Goal: Find specific page/section: Find specific page/section

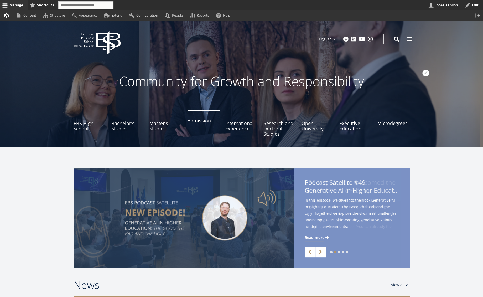
click at [202, 125] on link "Admission" at bounding box center [204, 123] width 32 height 26
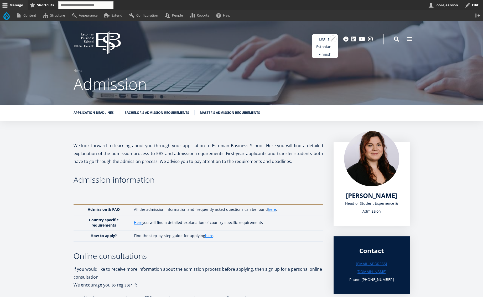
click at [325, 48] on link "Estonian" at bounding box center [325, 47] width 26 height 8
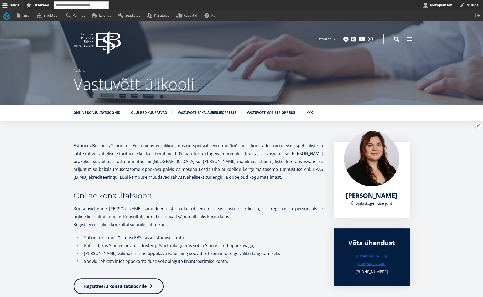
click at [479, 127] on button "Avatud Vastuvõtt bakalaureuseõppesse seaded" at bounding box center [478, 125] width 7 height 7
click at [462, 141] on link "Muuda" at bounding box center [469, 140] width 24 height 6
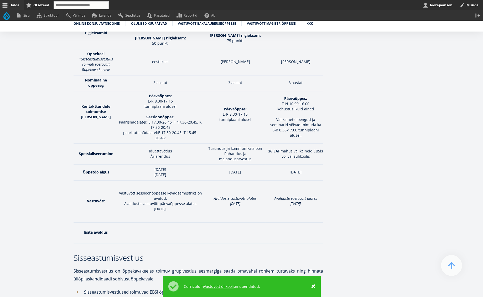
scroll to position [525, 0]
